Goal: Task Accomplishment & Management: Use online tool/utility

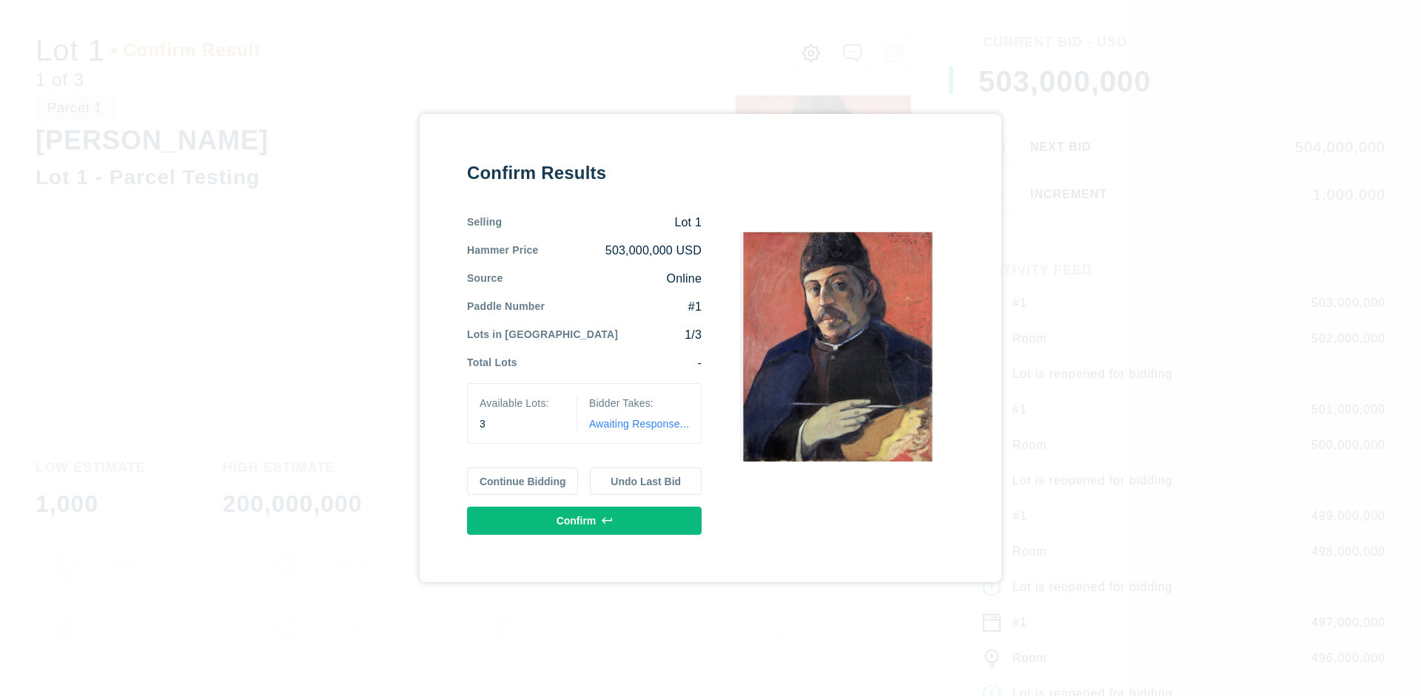
click at [523, 481] on button "Continue Bidding" at bounding box center [523, 482] width 112 height 28
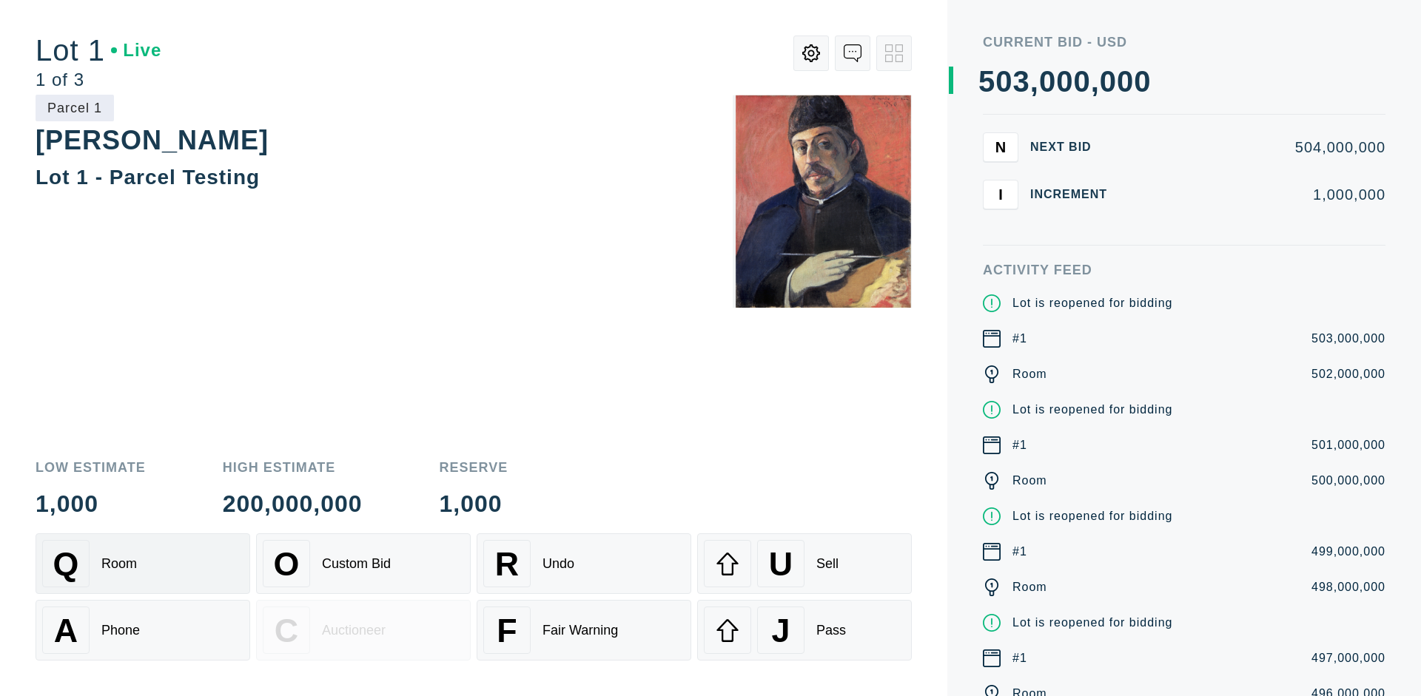
click at [143, 564] on div "Q Room" at bounding box center [142, 563] width 201 height 47
